Goal: Feedback & Contribution: Contribute content

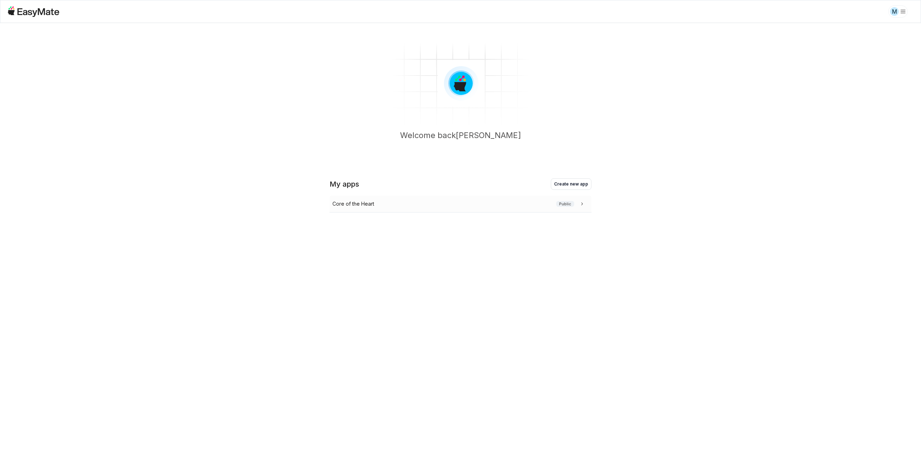
click at [582, 203] on icon at bounding box center [581, 203] width 7 height 7
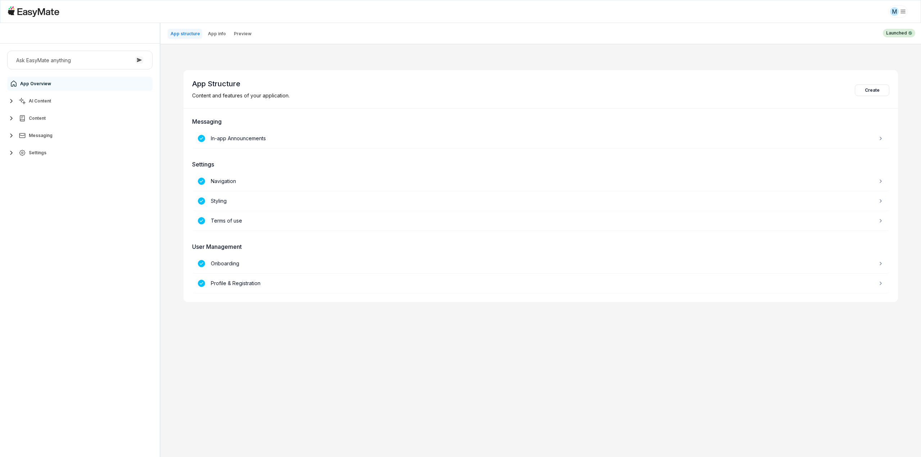
click at [30, 147] on button "Settings" at bounding box center [79, 153] width 145 height 14
click at [38, 229] on span "Users" at bounding box center [36, 228] width 13 height 6
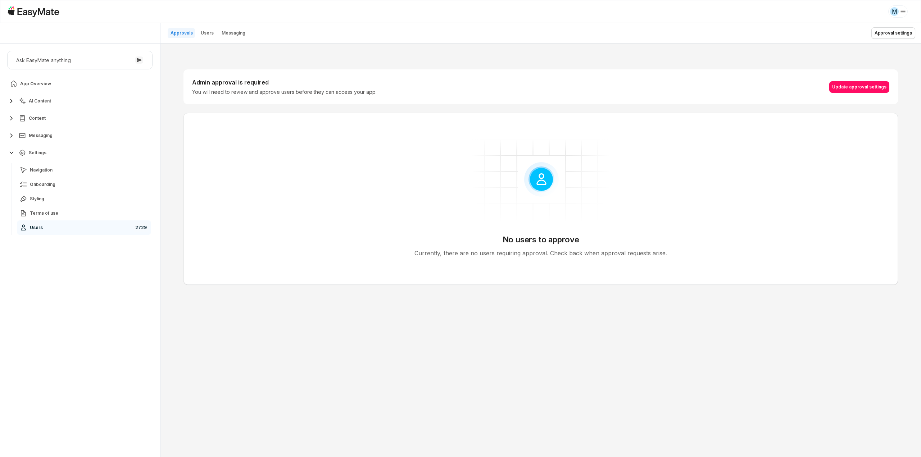
click at [215, 27] on header "Approvals Users Messaging Approval settings" at bounding box center [540, 33] width 760 height 20
click at [210, 32] on div "Approvals Users Messaging Approval settings Admin approval is required You will…" at bounding box center [540, 240] width 760 height 434
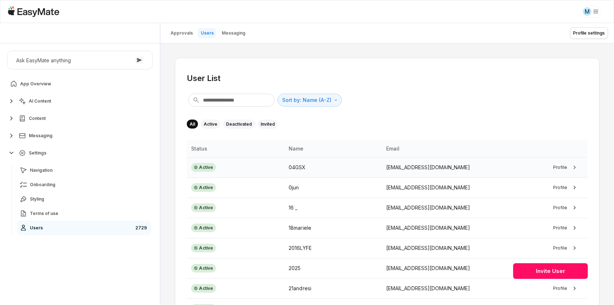
click at [429, 162] on td "[EMAIL_ADDRESS][DOMAIN_NAME]" at bounding box center [436, 167] width 108 height 20
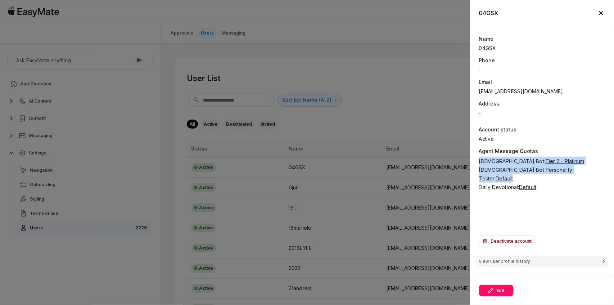
drag, startPoint x: 477, startPoint y: 163, endPoint x: 577, endPoint y: 166, distance: 100.0
click at [577, 166] on div "Name 04GSX Phone - Email [EMAIL_ADDRESS][DOMAIN_NAME] Address - Account status …" at bounding box center [541, 140] width 143 height 229
click at [524, 172] on span "[DEMOGRAPHIC_DATA] Bot Personality Tester :" at bounding box center [525, 174] width 93 height 15
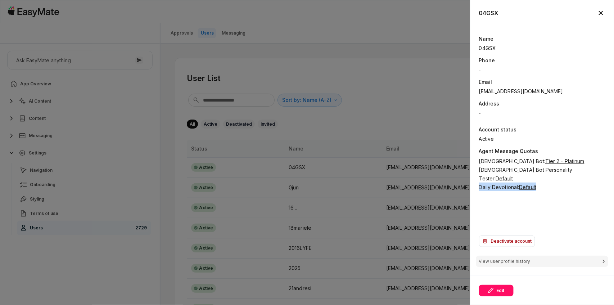
drag, startPoint x: 477, startPoint y: 178, endPoint x: 556, endPoint y: 180, distance: 78.4
click at [556, 181] on div "Name 04GSX Phone - Email [EMAIL_ADDRESS][DOMAIN_NAME] Address - Account status …" at bounding box center [541, 140] width 143 height 229
click at [498, 165] on div "[DEMOGRAPHIC_DATA] Bot : Tier 2 - Platinum" at bounding box center [542, 160] width 126 height 9
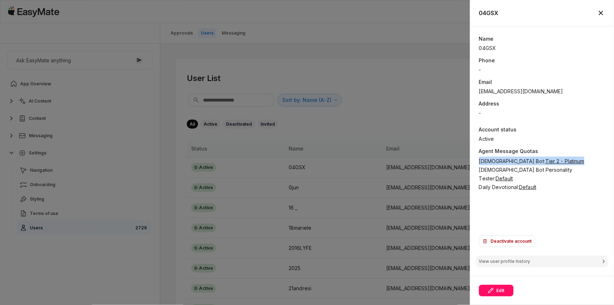
click at [498, 165] on div "[DEMOGRAPHIC_DATA] Bot : Tier 2 - Platinum" at bounding box center [542, 160] width 126 height 9
click at [499, 182] on div "Daily Devotional : Default" at bounding box center [542, 186] width 126 height 9
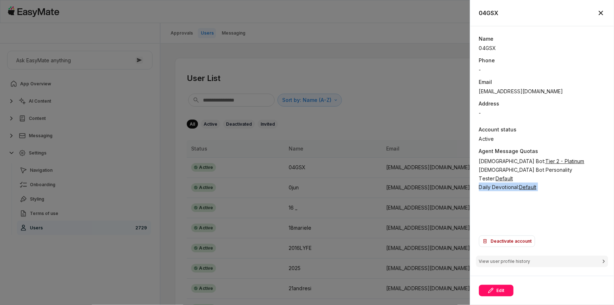
click at [499, 182] on div "Daily Devotional : Default" at bounding box center [542, 186] width 126 height 9
click at [498, 184] on div "Name 04GSX Phone - Email [EMAIL_ADDRESS][DOMAIN_NAME] Address - Account status …" at bounding box center [542, 133] width 126 height 196
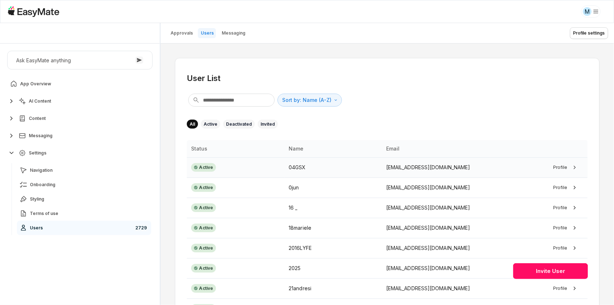
click at [445, 173] on td "[EMAIL_ADDRESS][DOMAIN_NAME]" at bounding box center [436, 167] width 108 height 20
click at [58, 94] on button "AI Content" at bounding box center [79, 101] width 145 height 14
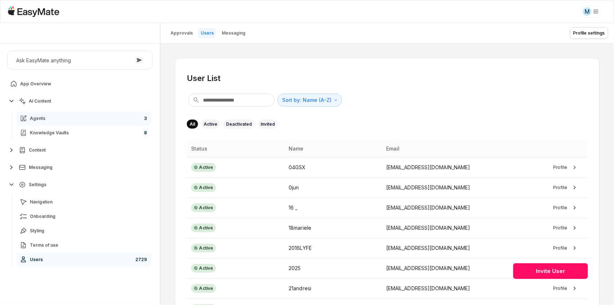
click at [65, 119] on link "Agents 3" at bounding box center [84, 118] width 134 height 14
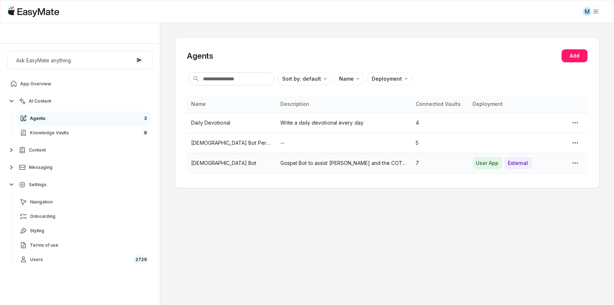
click at [393, 163] on p "Gospel Bot to assist [PERSON_NAME] and the COTH team." at bounding box center [343, 163] width 127 height 8
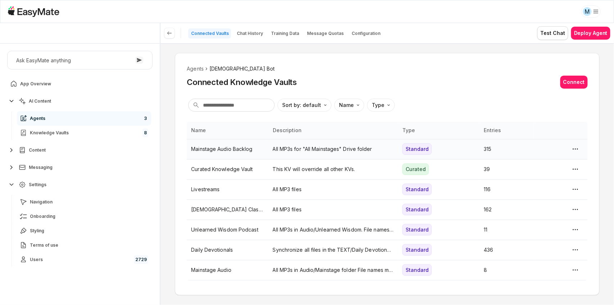
scroll to position [9, 0]
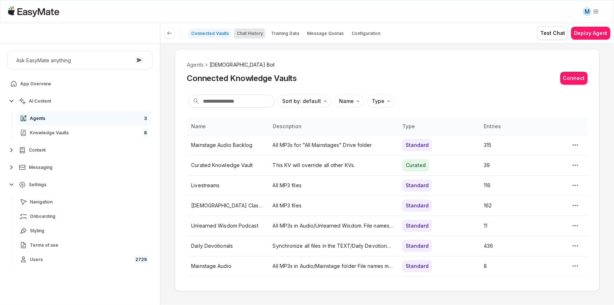
click at [242, 35] on p "Chat History" at bounding box center [250, 34] width 26 height 6
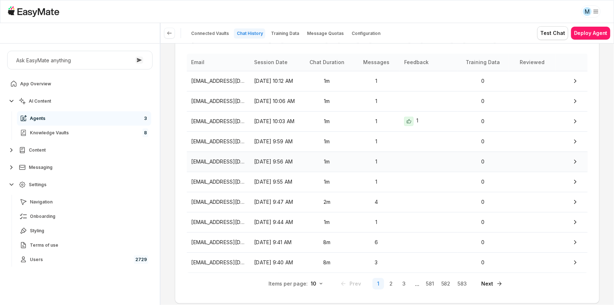
scroll to position [72, 0]
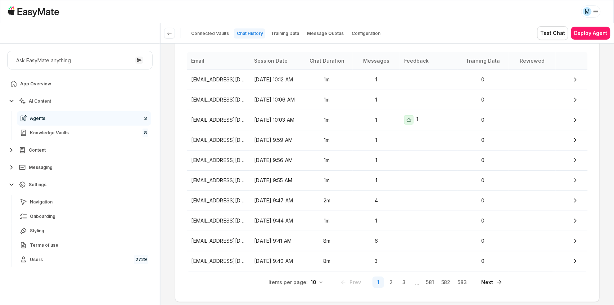
click at [431, 17] on div "M" at bounding box center [307, 11] width 598 height 15
click at [170, 32] on icon at bounding box center [170, 33] width 6 height 6
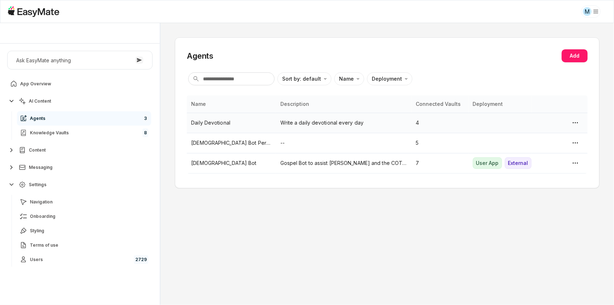
click at [209, 121] on p "Daily Devotional" at bounding box center [231, 123] width 80 height 8
click at [320, 125] on p "Write a daily devotional every day" at bounding box center [343, 123] width 127 height 8
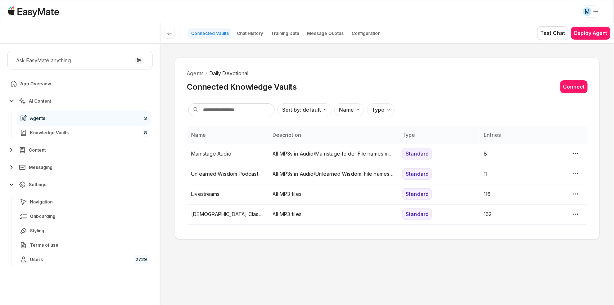
click at [251, 40] on section "Connected Vaults Chat History Training Data Message Quotas Configuration Test C…" at bounding box center [386, 33] width 453 height 20
click at [245, 32] on p "Chat History" at bounding box center [250, 34] width 26 height 6
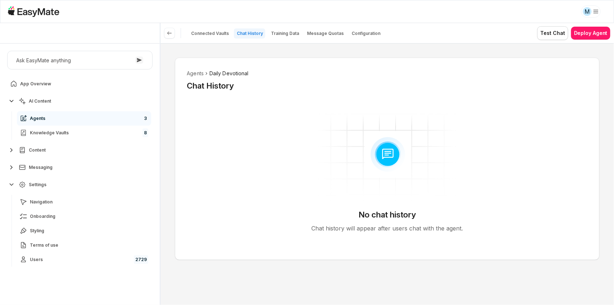
click at [47, 119] on link "Agents 3" at bounding box center [84, 118] width 134 height 14
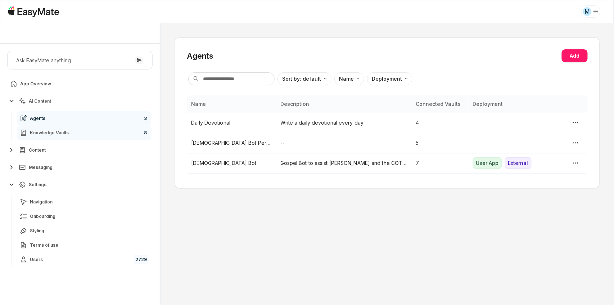
click at [85, 132] on link "Knowledge Vaults 8" at bounding box center [84, 133] width 134 height 14
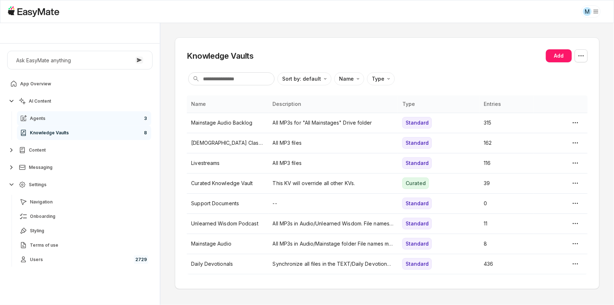
click at [73, 122] on link "Agents 3" at bounding box center [84, 118] width 134 height 14
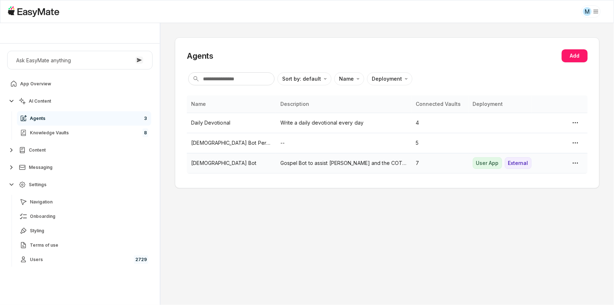
click at [324, 164] on p "Gospel Bot to assist [PERSON_NAME] and the COTH team." at bounding box center [343, 163] width 127 height 8
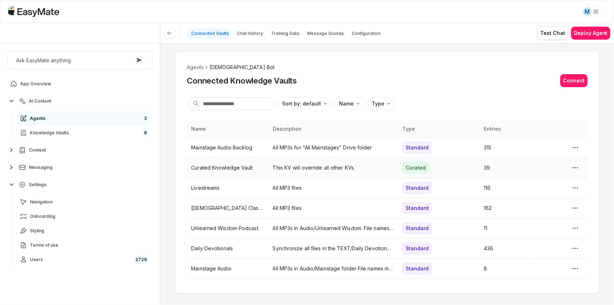
scroll to position [9, 0]
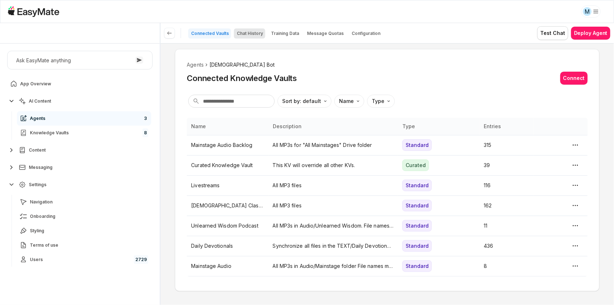
click at [251, 33] on p "Chat History" at bounding box center [250, 34] width 26 height 6
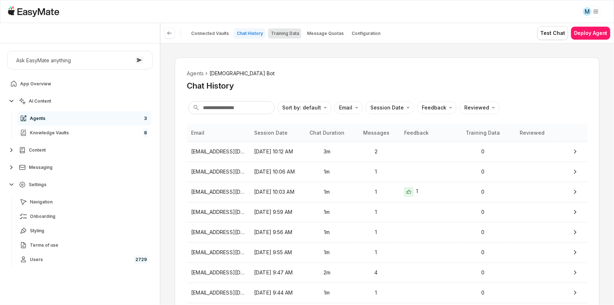
click at [288, 32] on p "Training Data" at bounding box center [285, 34] width 28 height 6
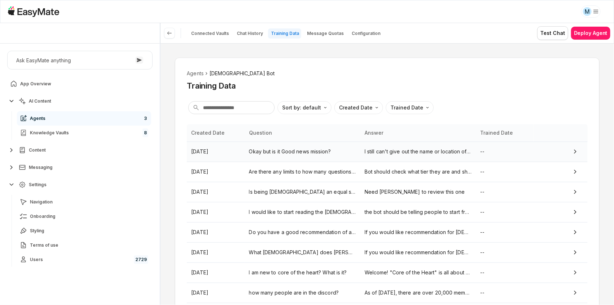
click at [304, 151] on p "Okay but is it Good news mission?" at bounding box center [302, 151] width 107 height 8
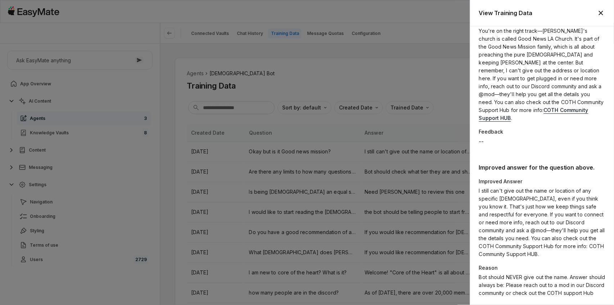
scroll to position [80, 0]
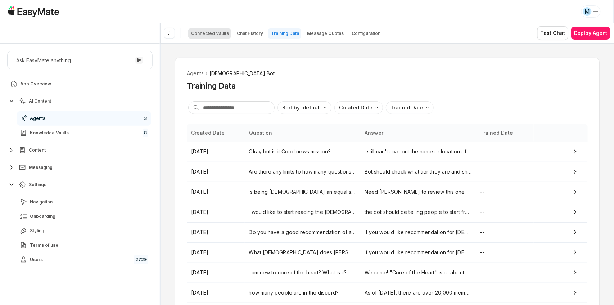
click at [215, 36] on p "Connected Vaults" at bounding box center [210, 34] width 38 height 6
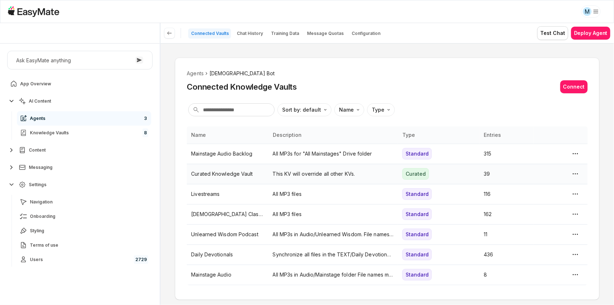
click at [242, 177] on p "Curated Knowledge Vault" at bounding box center [227, 174] width 73 height 8
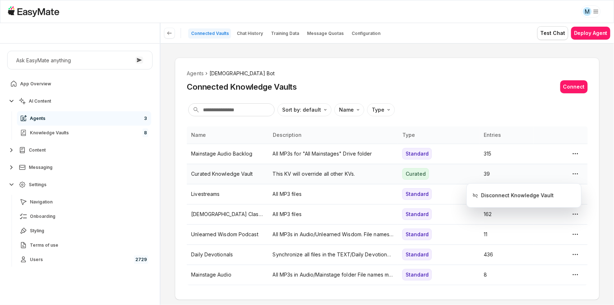
click at [575, 170] on html "M Core of the Heart Ask EasyMate anything App Overview AI Content Agents 3 Know…" at bounding box center [307, 152] width 614 height 305
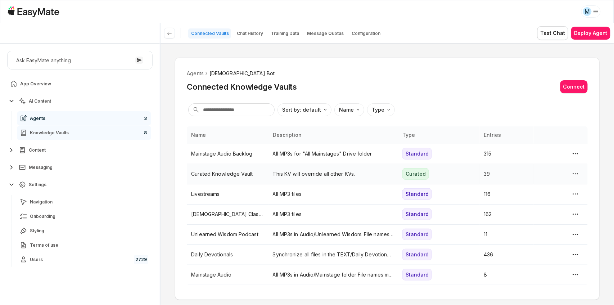
click at [69, 134] on link "Knowledge Vaults 8" at bounding box center [84, 133] width 134 height 14
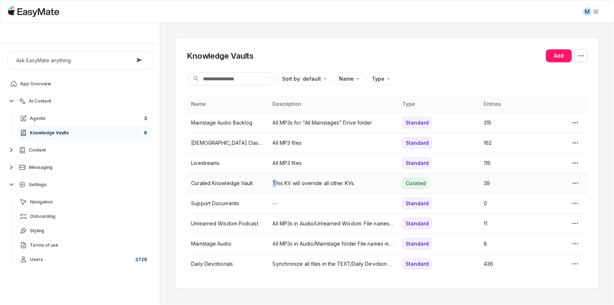
click at [274, 188] on td "This KV will override all other KVs." at bounding box center [332, 183] width 129 height 20
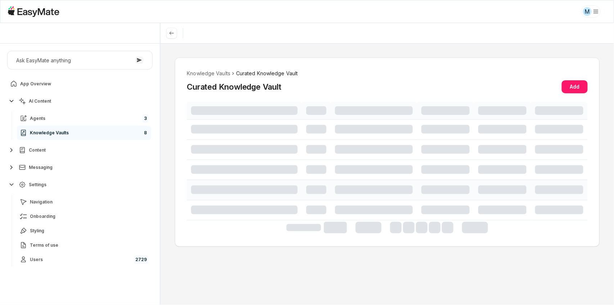
click at [221, 186] on div at bounding box center [244, 189] width 106 height 9
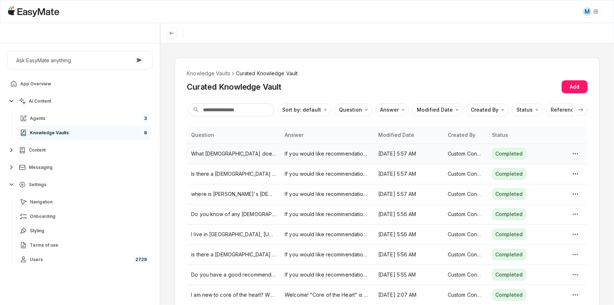
click at [321, 153] on p "If you would like recommendations for [DEMOGRAPHIC_DATA], please join our Disco…" at bounding box center [326, 154] width 85 height 8
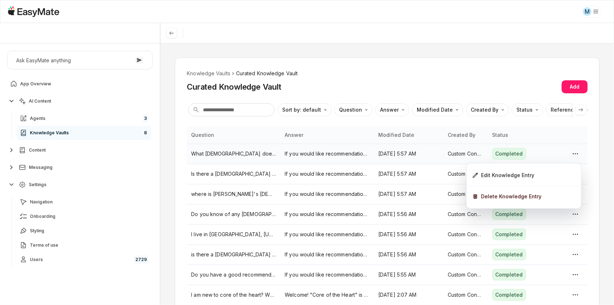
click at [262, 154] on html "M Core of the Heart Ask EasyMate anything App Overview AI Content Agents 3 Know…" at bounding box center [307, 152] width 614 height 305
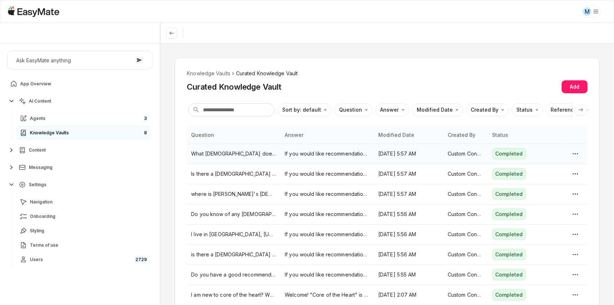
click at [73, 133] on link "Knowledge Vaults 8" at bounding box center [84, 133] width 134 height 14
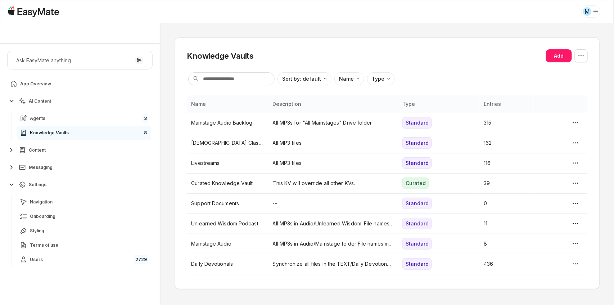
click at [88, 126] on link "Knowledge Vaults 8" at bounding box center [84, 133] width 134 height 14
click at [88, 122] on link "Agents 3" at bounding box center [84, 118] width 134 height 14
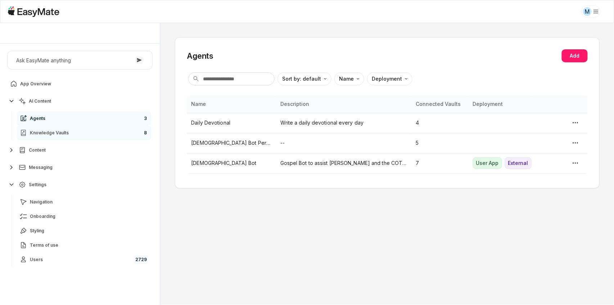
click at [68, 130] on link "Knowledge Vaults 8" at bounding box center [84, 133] width 134 height 14
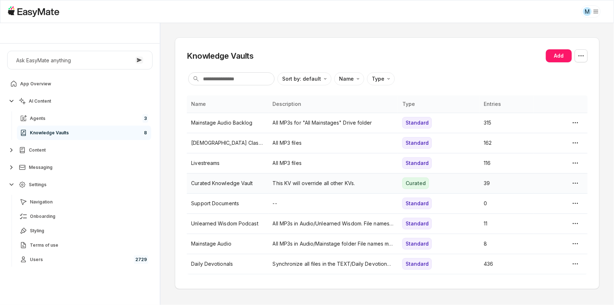
click at [209, 187] on p "Curated Knowledge Vault" at bounding box center [227, 183] width 73 height 8
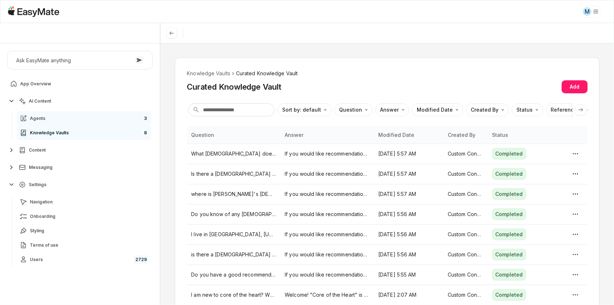
click at [51, 121] on link "Agents 3" at bounding box center [84, 118] width 134 height 14
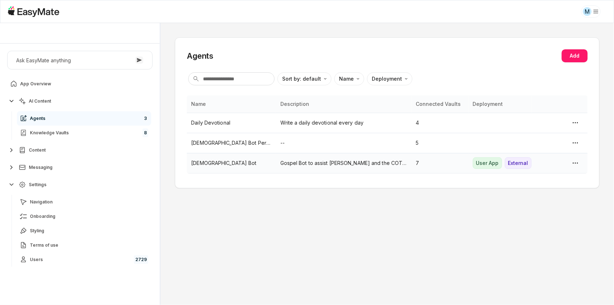
click at [292, 164] on p "Gospel Bot to assist [PERSON_NAME] and the COTH team." at bounding box center [343, 163] width 127 height 8
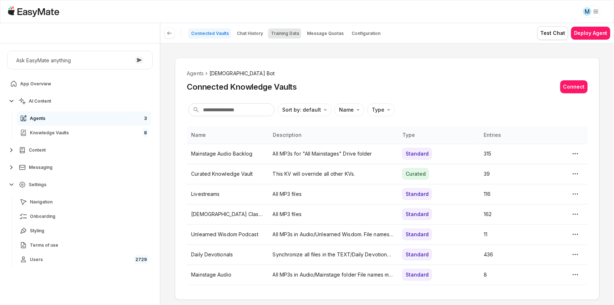
click at [284, 33] on p "Training Data" at bounding box center [285, 34] width 28 height 6
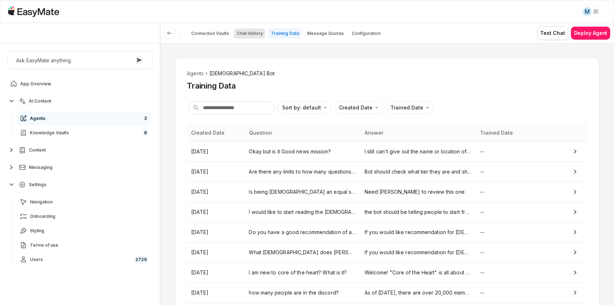
click at [249, 35] on p "Chat History" at bounding box center [250, 34] width 26 height 6
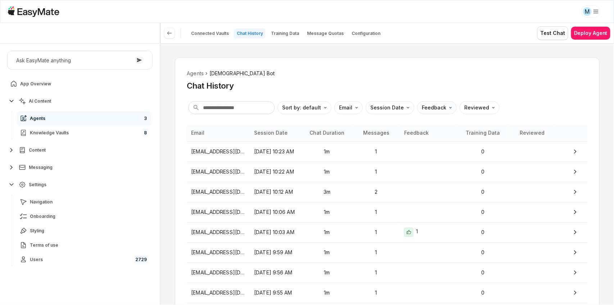
click at [430, 110] on html "M Core of the Heart Ask EasyMate anything App Overview AI Content Agents 3 Know…" at bounding box center [307, 152] width 614 height 305
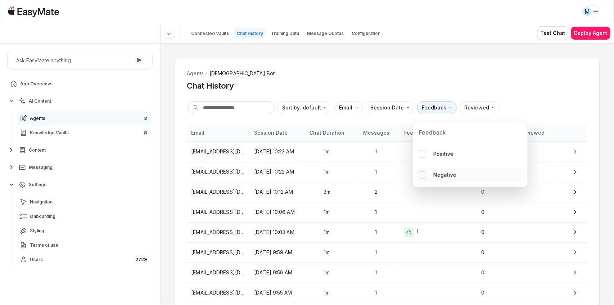
click at [439, 178] on p "Negative" at bounding box center [444, 175] width 23 height 8
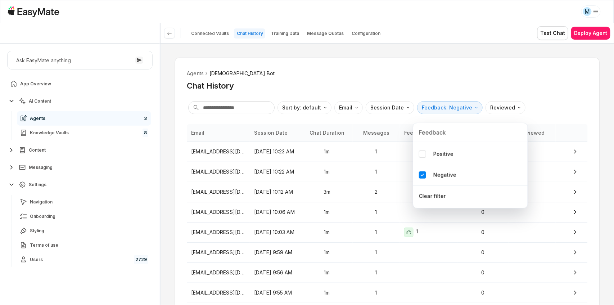
click at [530, 68] on html "M Core of the Heart Ask EasyMate anything App Overview AI Content Agents 3 Know…" at bounding box center [307, 152] width 614 height 305
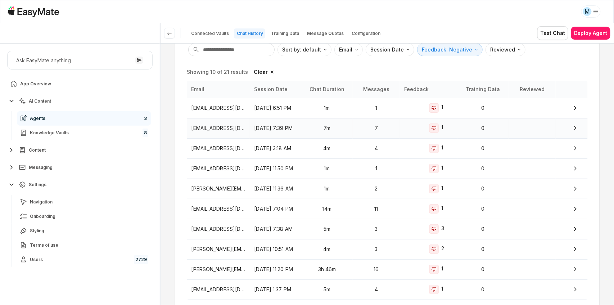
scroll to position [97, 0]
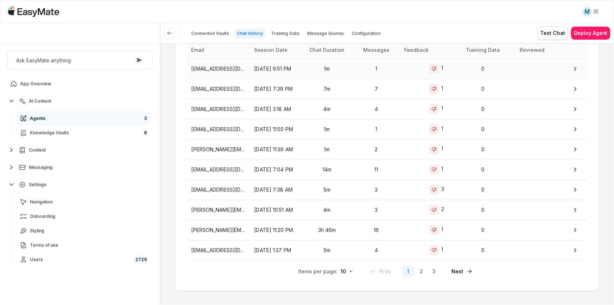
click at [225, 65] on p "[EMAIL_ADDRESS][DOMAIN_NAME]" at bounding box center [218, 69] width 54 height 8
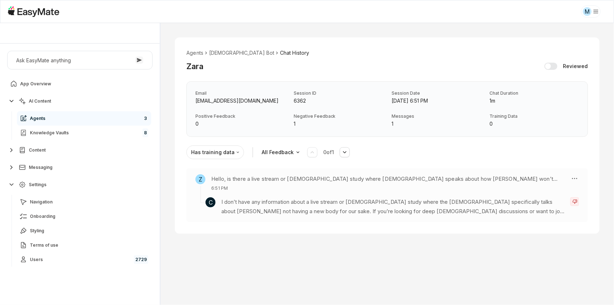
click at [473, 178] on h3 "Hello, is there a live stream or [DEMOGRAPHIC_DATA] study where [DEMOGRAPHIC_DA…" at bounding box center [387, 178] width 353 height 9
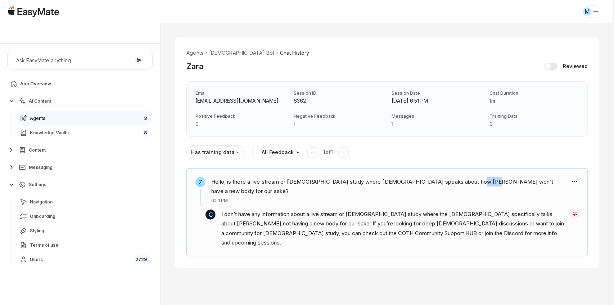
click at [473, 178] on h3 "Hello, is there a live stream or [DEMOGRAPHIC_DATA] study where [DEMOGRAPHIC_DA…" at bounding box center [387, 186] width 353 height 19
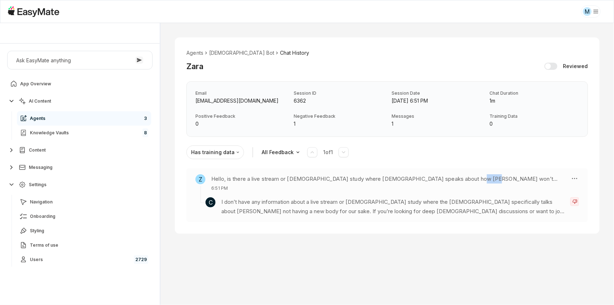
click at [473, 178] on h3 "Hello, is there a live stream or [DEMOGRAPHIC_DATA] study where [DEMOGRAPHIC_DA…" at bounding box center [387, 178] width 353 height 9
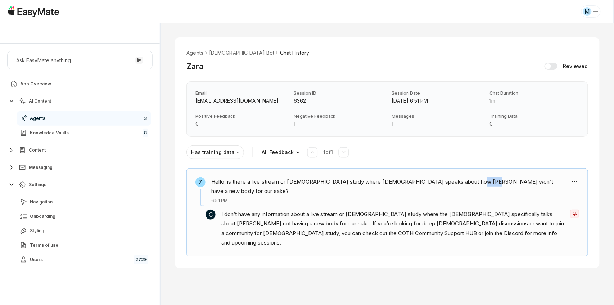
click at [473, 178] on h3 "Hello, is there a live stream or [DEMOGRAPHIC_DATA] study where [DEMOGRAPHIC_DA…" at bounding box center [387, 186] width 353 height 19
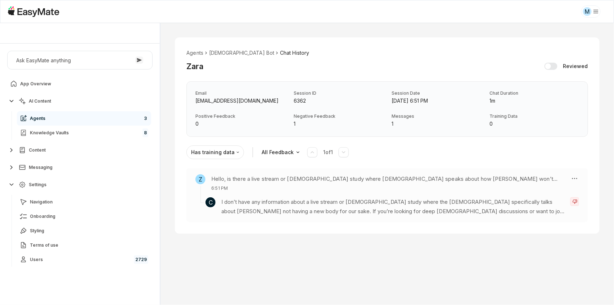
click at [442, 199] on p "I don’t have any information about a live stream or [DEMOGRAPHIC_DATA] study wh…" at bounding box center [392, 206] width 343 height 19
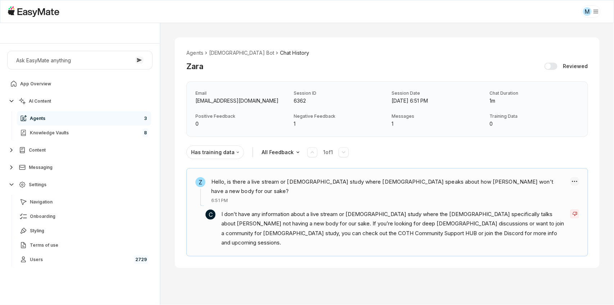
click at [575, 182] on html "M Core of the Heart Ask EasyMate anything App Overview AI Content Agents 3 Know…" at bounding box center [307, 152] width 614 height 305
click at [541, 188] on div "Create Training Data" at bounding box center [536, 193] width 52 height 16
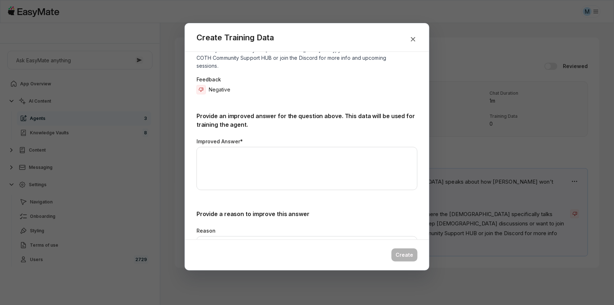
scroll to position [120, 0]
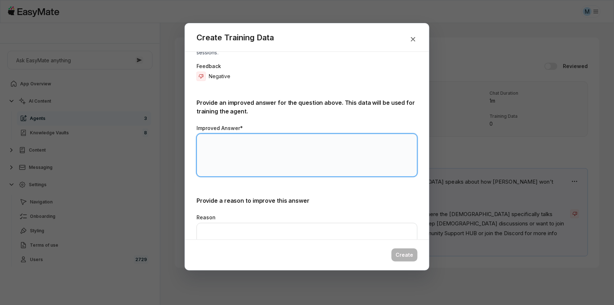
click at [242, 134] on textarea "Improved Answer*" at bounding box center [306, 154] width 221 height 43
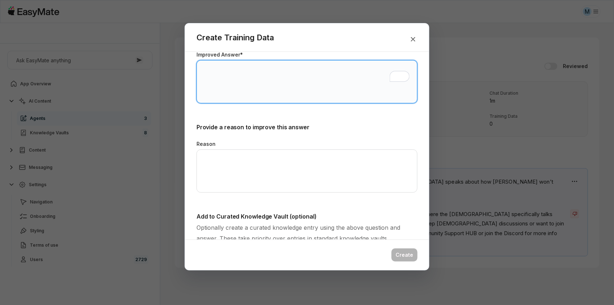
scroll to position [216, 0]
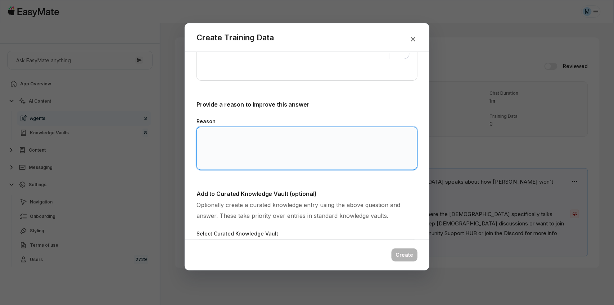
click at [234, 127] on textarea "Reason" at bounding box center [306, 148] width 221 height 43
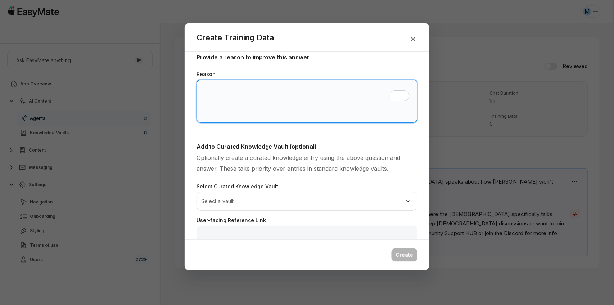
scroll to position [263, 0]
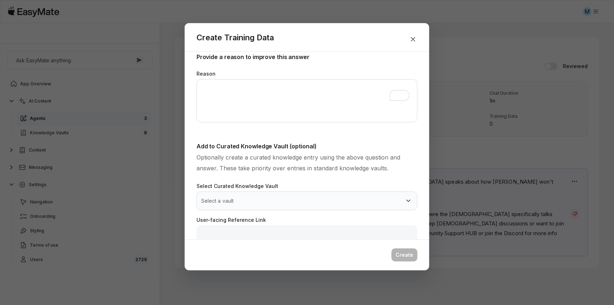
click at [255, 182] on body "M Core of the Heart Ask EasyMate anything App Overview AI Content Agents 3 Know…" at bounding box center [307, 152] width 614 height 305
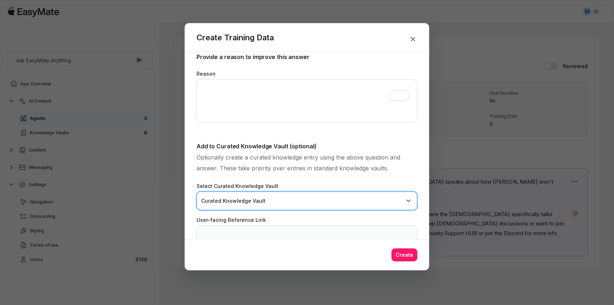
scroll to position [23, 0]
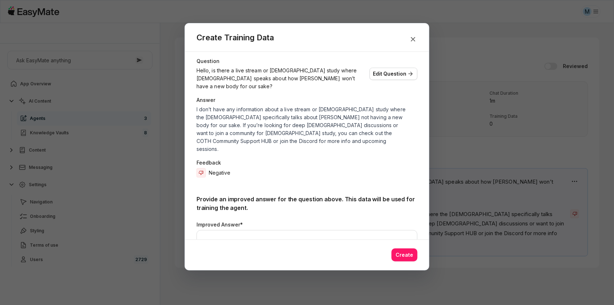
click at [235, 75] on p "Hello, is there a live stream or [DEMOGRAPHIC_DATA] study where [DEMOGRAPHIC_DA…" at bounding box center [281, 79] width 170 height 24
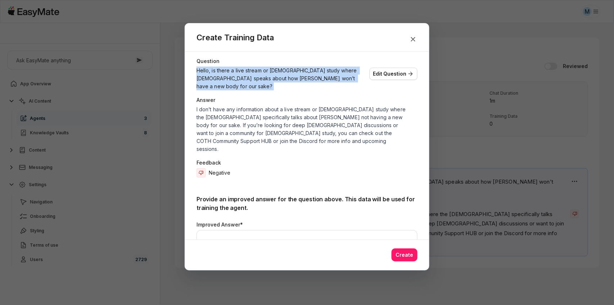
click at [235, 75] on p "Hello, is there a live stream or [DEMOGRAPHIC_DATA] study where [DEMOGRAPHIC_DA…" at bounding box center [281, 79] width 170 height 24
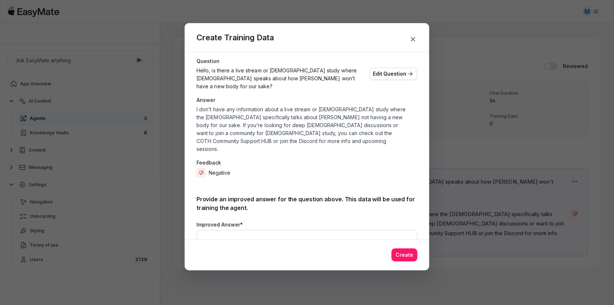
click at [252, 96] on p "Answer" at bounding box center [306, 100] width 221 height 8
click at [265, 73] on p "Hello, is there a live stream or [DEMOGRAPHIC_DATA] study where [DEMOGRAPHIC_DA…" at bounding box center [281, 79] width 170 height 24
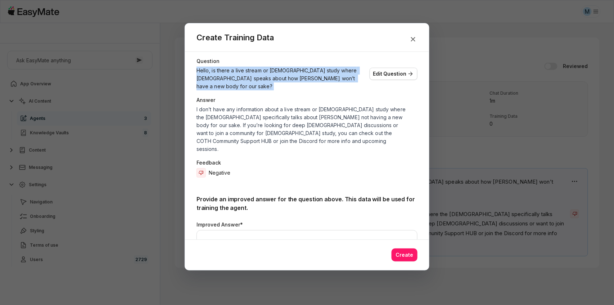
click at [265, 73] on p "Hello, is there a live stream or [DEMOGRAPHIC_DATA] study where [DEMOGRAPHIC_DA…" at bounding box center [281, 79] width 170 height 24
click at [263, 77] on p "Hello, is there a live stream or [DEMOGRAPHIC_DATA] study where [DEMOGRAPHIC_DA…" at bounding box center [281, 79] width 170 height 24
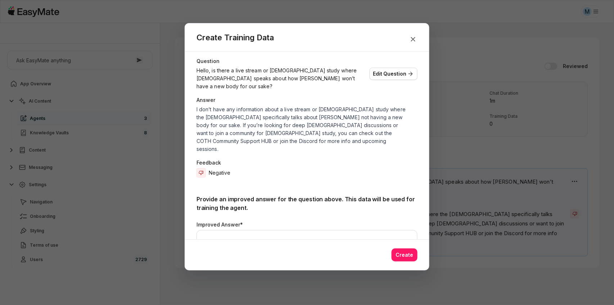
click at [290, 106] on p "I don’t have any information about a live stream or [DEMOGRAPHIC_DATA] study wh…" at bounding box center [301, 128] width 210 height 47
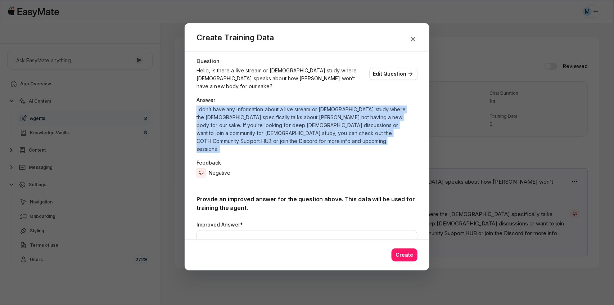
click at [290, 106] on p "I don’t have any information about a live stream or [DEMOGRAPHIC_DATA] study wh…" at bounding box center [301, 128] width 210 height 47
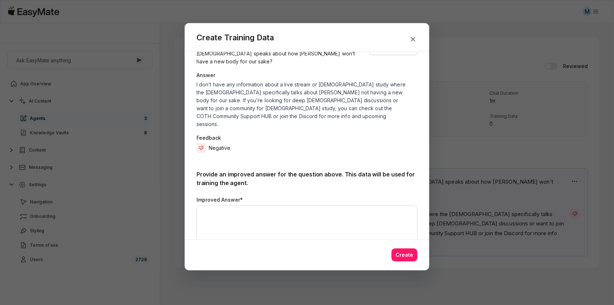
scroll to position [0, 0]
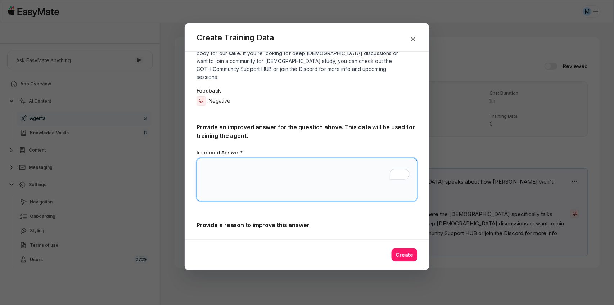
click at [291, 159] on textarea "Improved Answer*" at bounding box center [306, 179] width 221 height 43
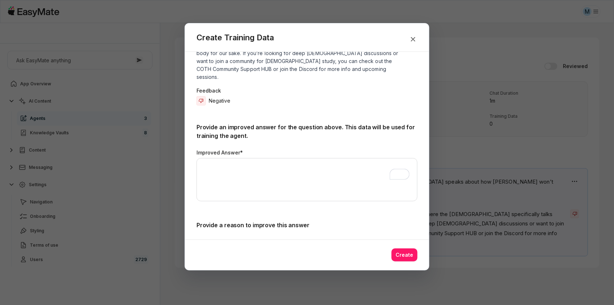
click at [295, 127] on div "Provide an improved answer for the question above. This data will be used for t…" at bounding box center [306, 163] width 221 height 81
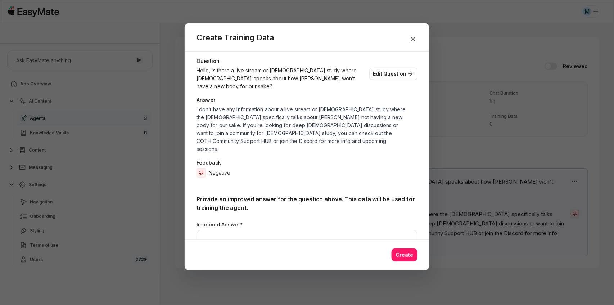
scroll to position [8, 0]
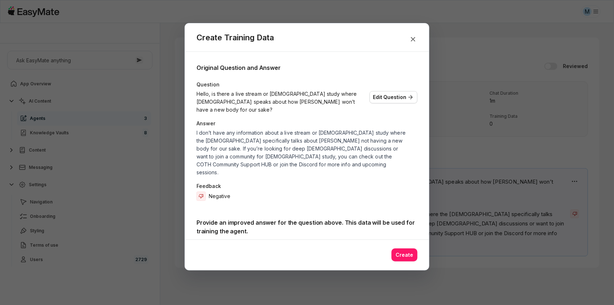
type textarea "*"
